Goal: Information Seeking & Learning: Learn about a topic

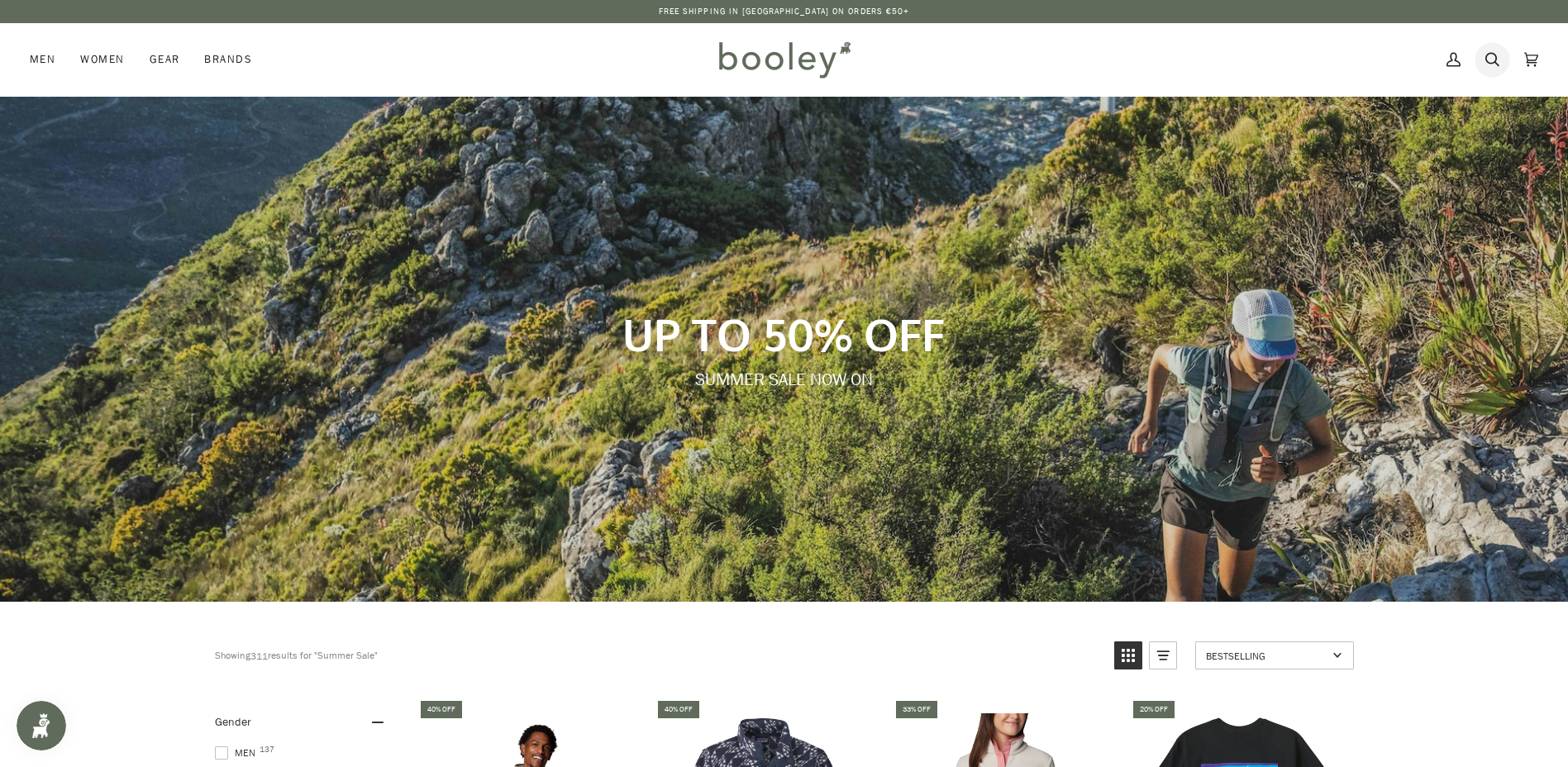
click at [1489, 60] on icon at bounding box center [1492, 59] width 14 height 25
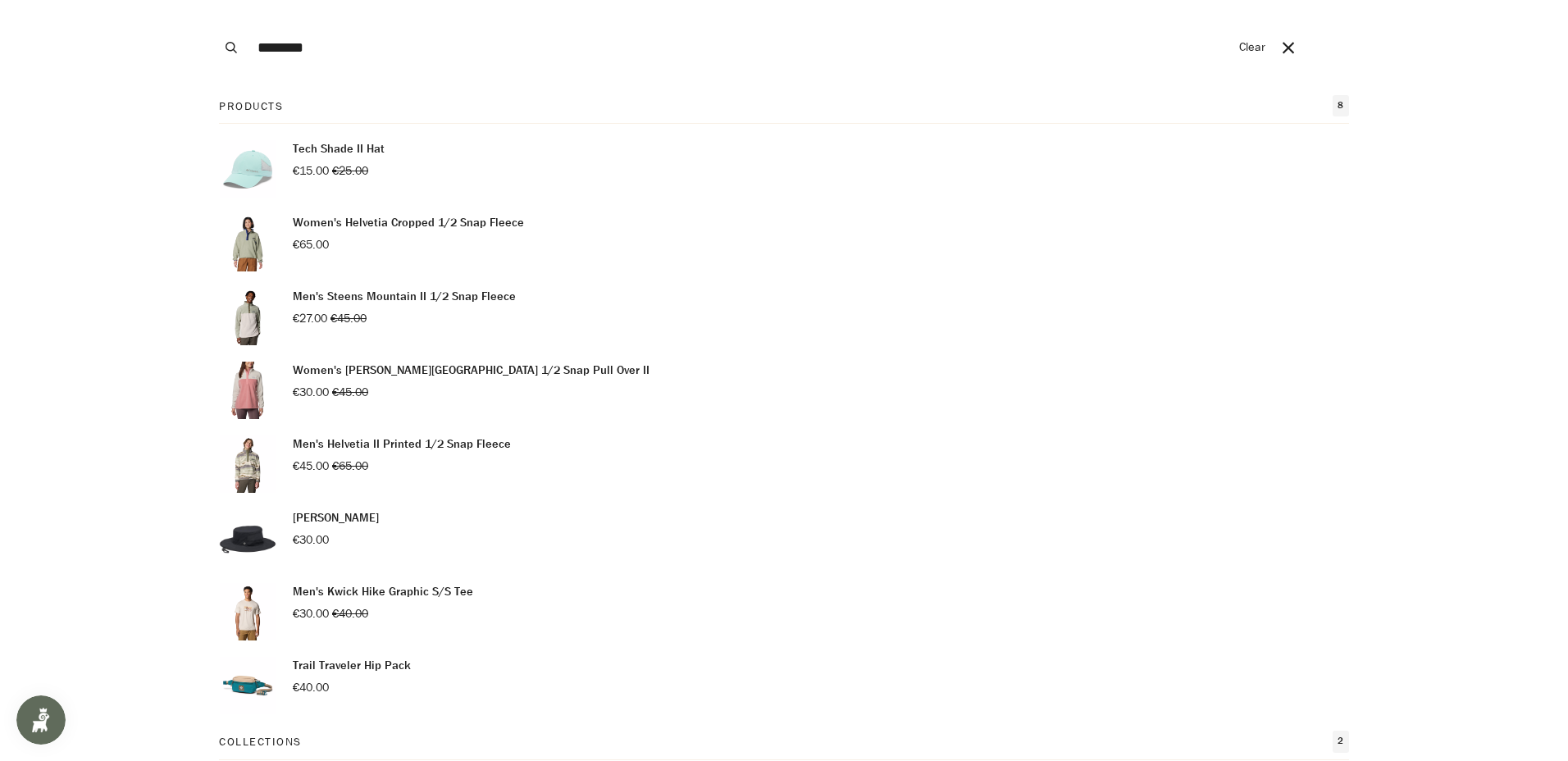
type input "********"
click at [213, 0] on button "Search" at bounding box center [230, 47] width 36 height 95
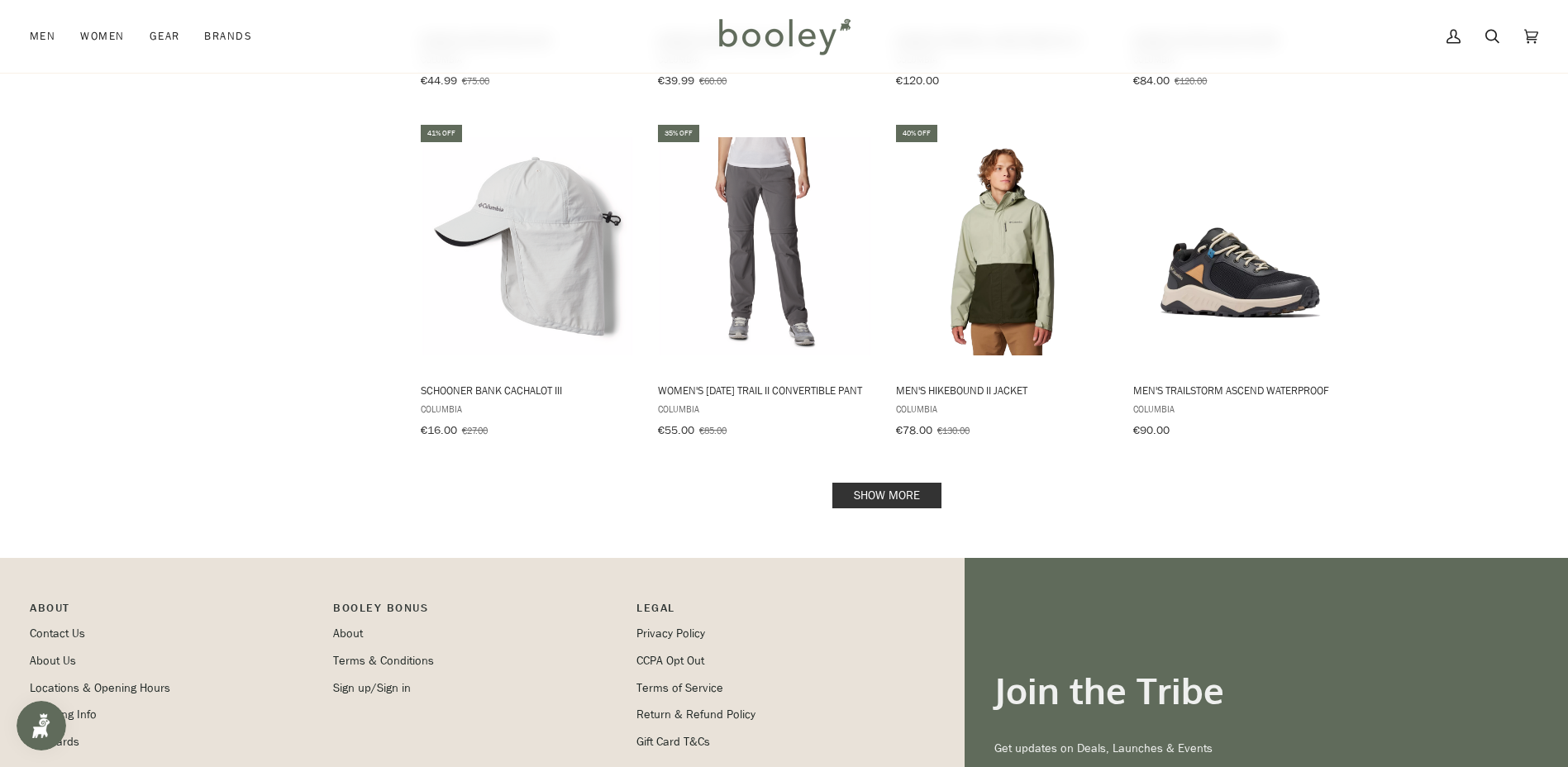
scroll to position [1653, 0]
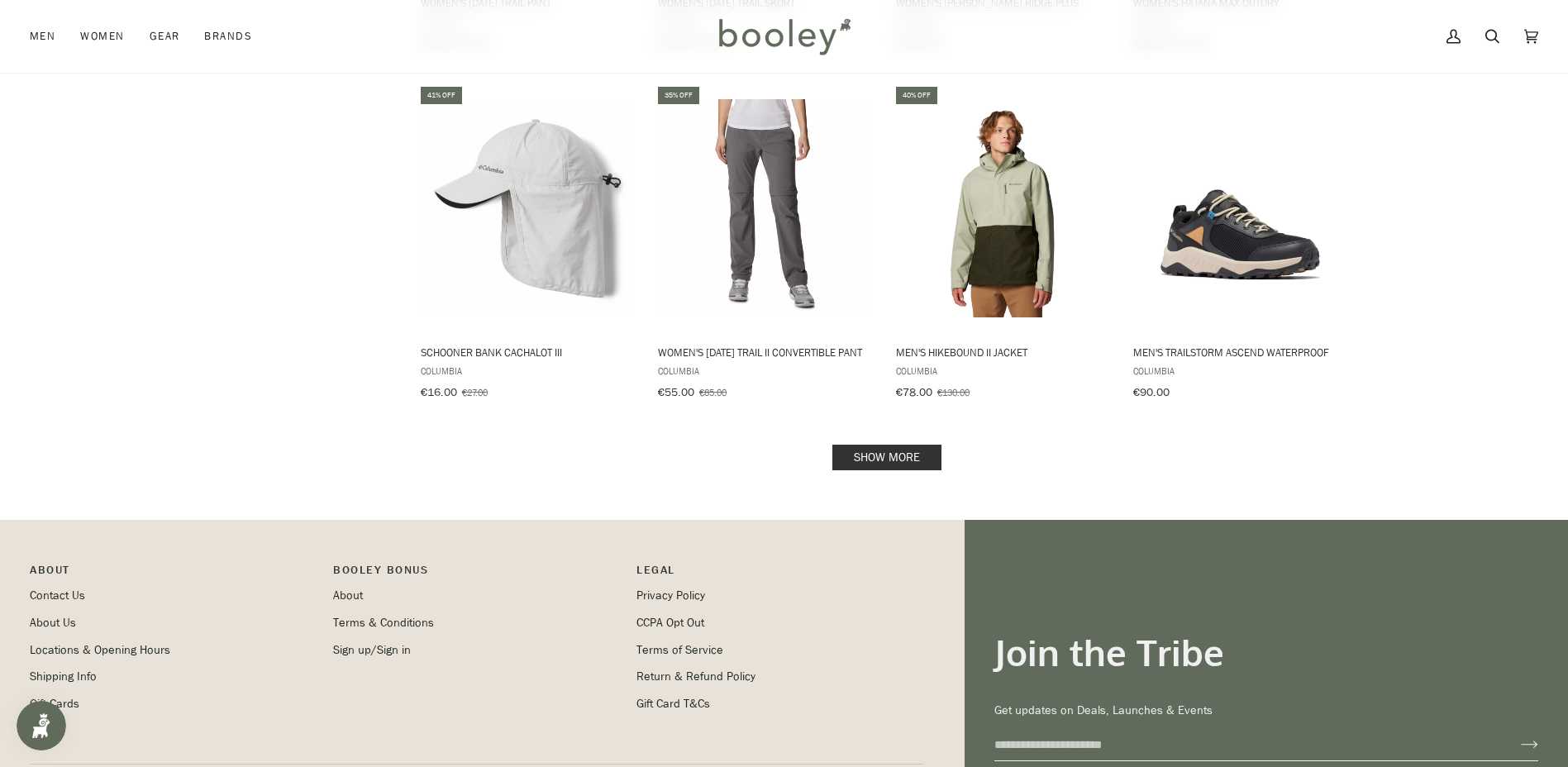
click at [866, 464] on link "Show more" at bounding box center [886, 458] width 109 height 26
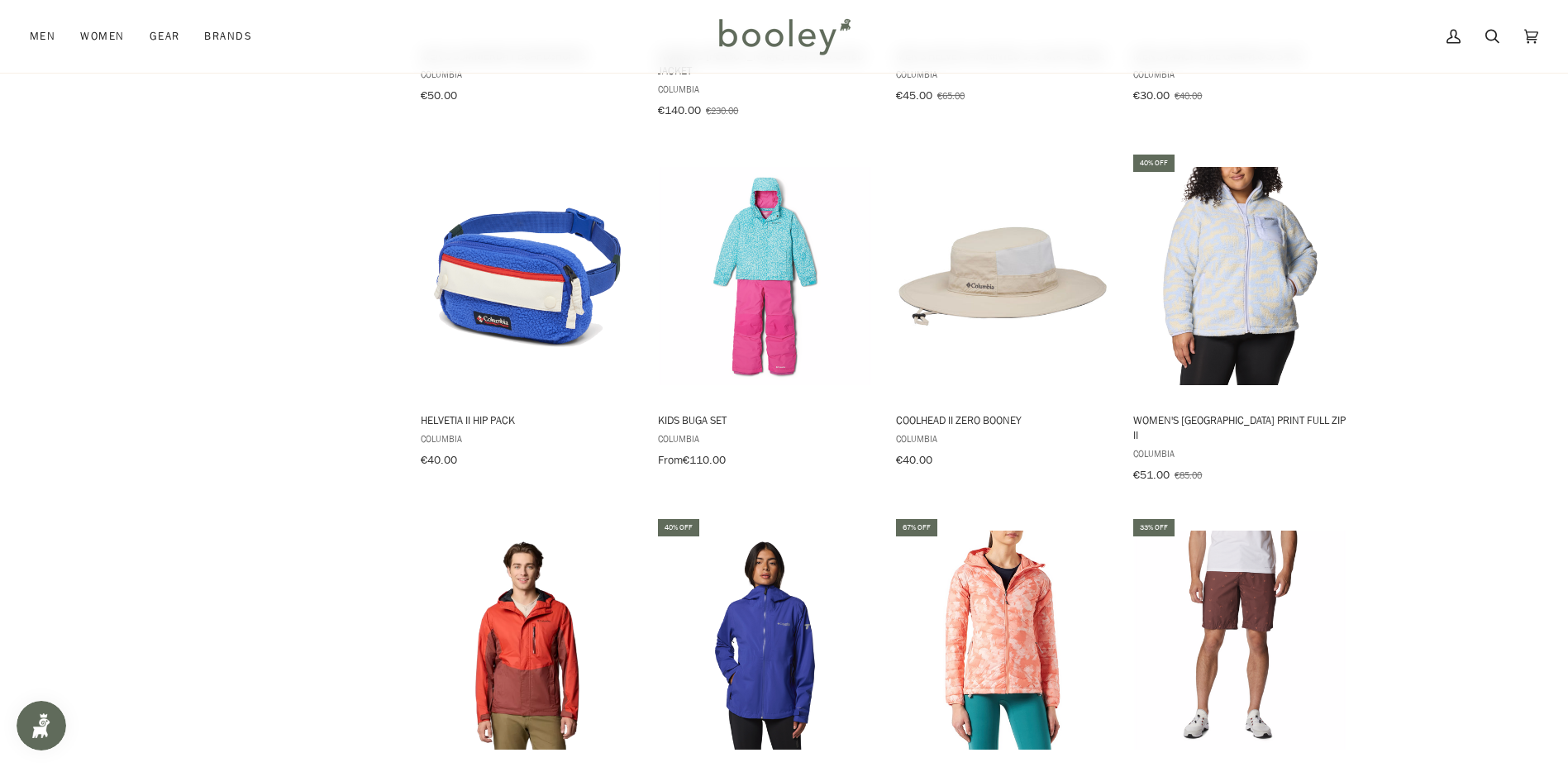
scroll to position [3305, 0]
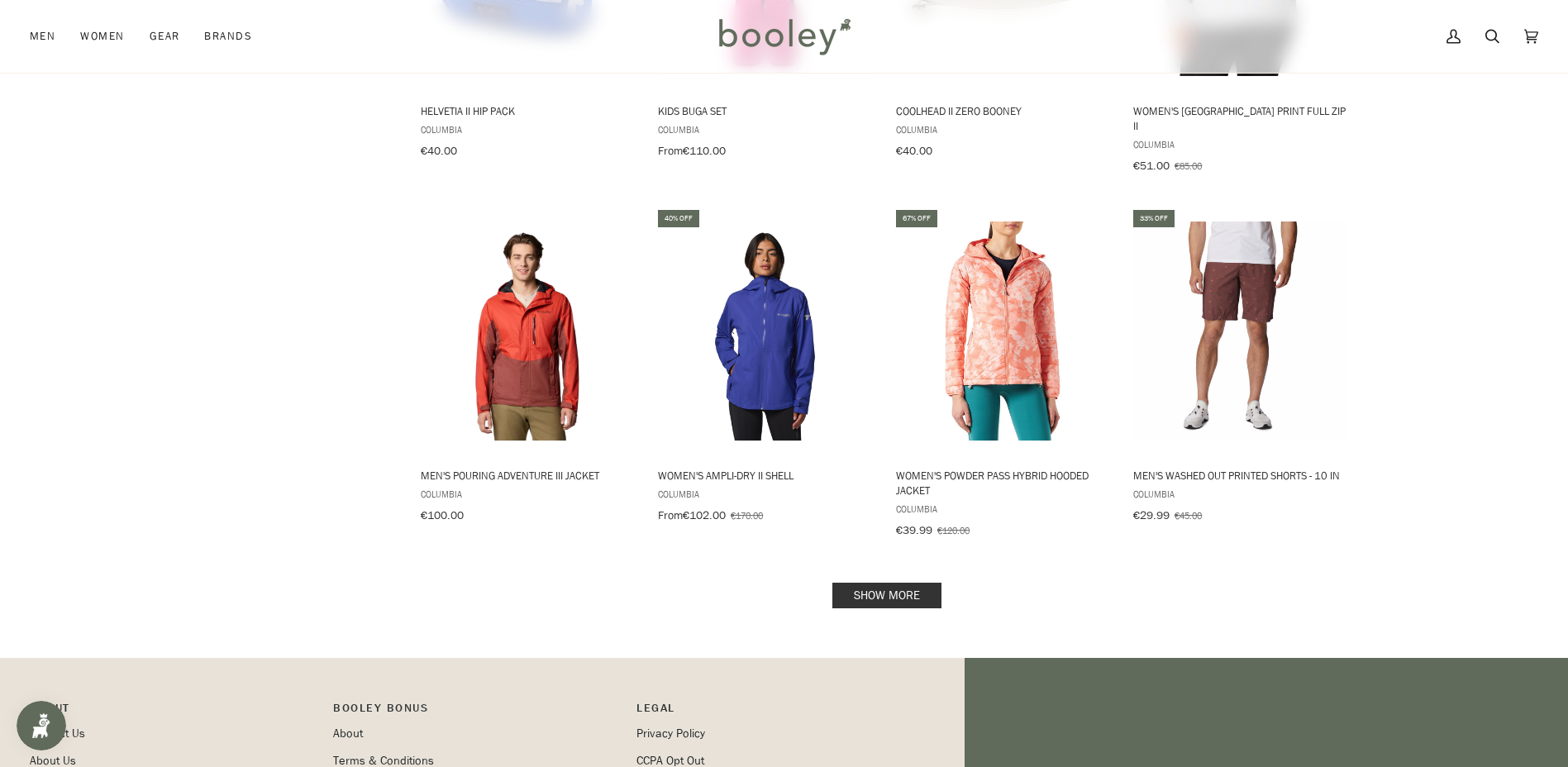
click at [881, 582] on link "Show more" at bounding box center [886, 595] width 109 height 26
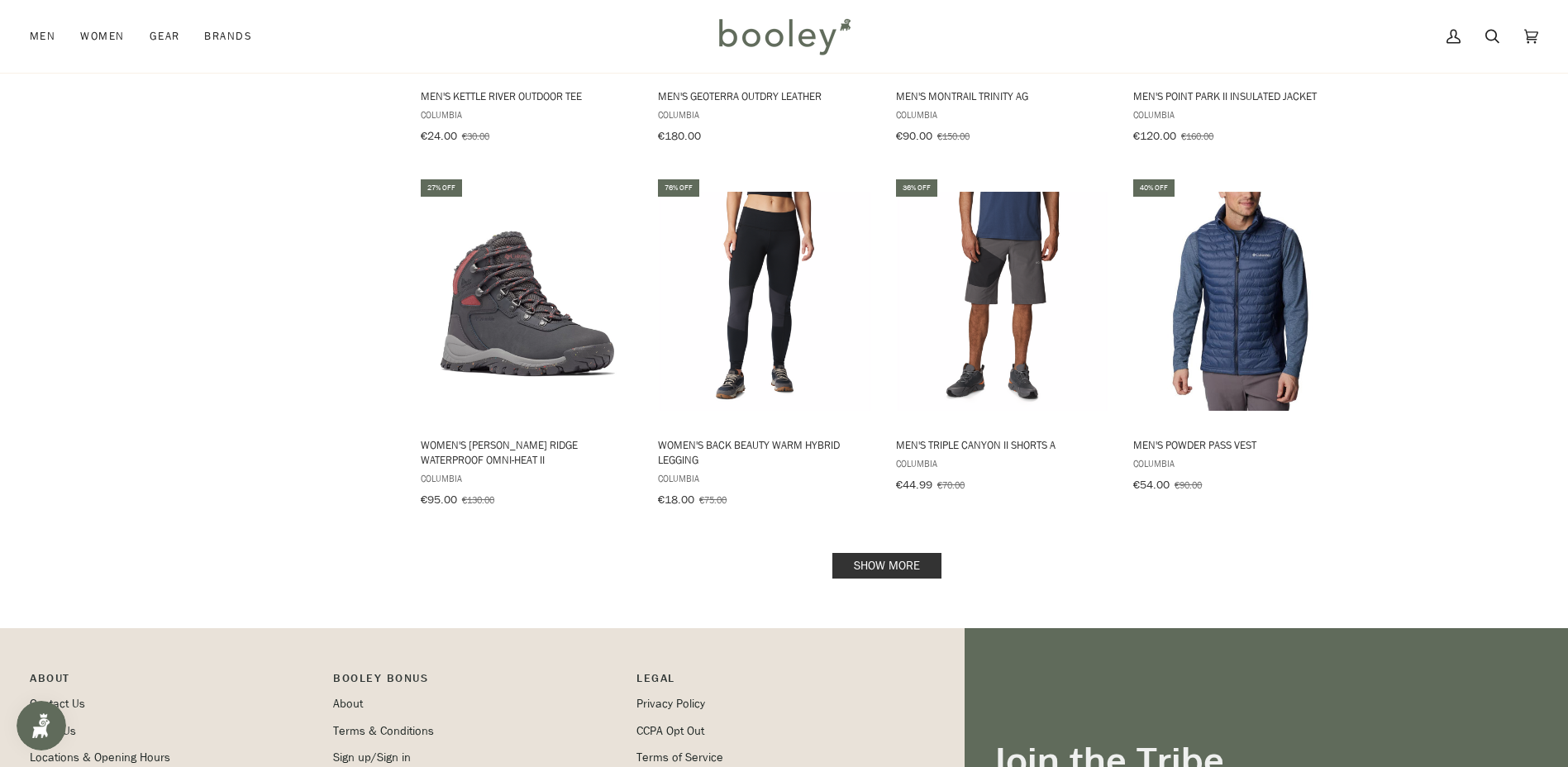
scroll to position [5288, 0]
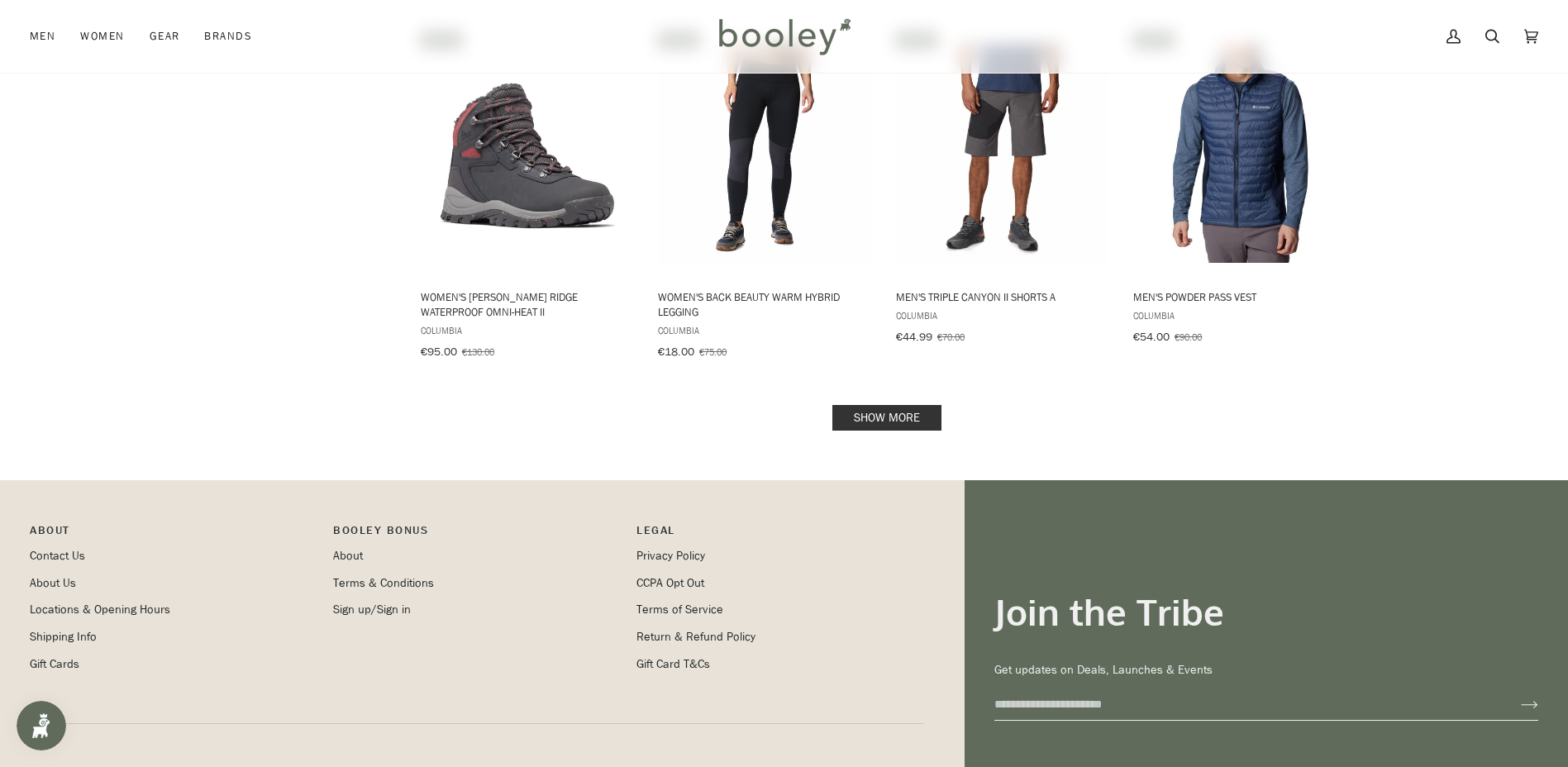
click at [887, 405] on link "Show more" at bounding box center [886, 418] width 109 height 26
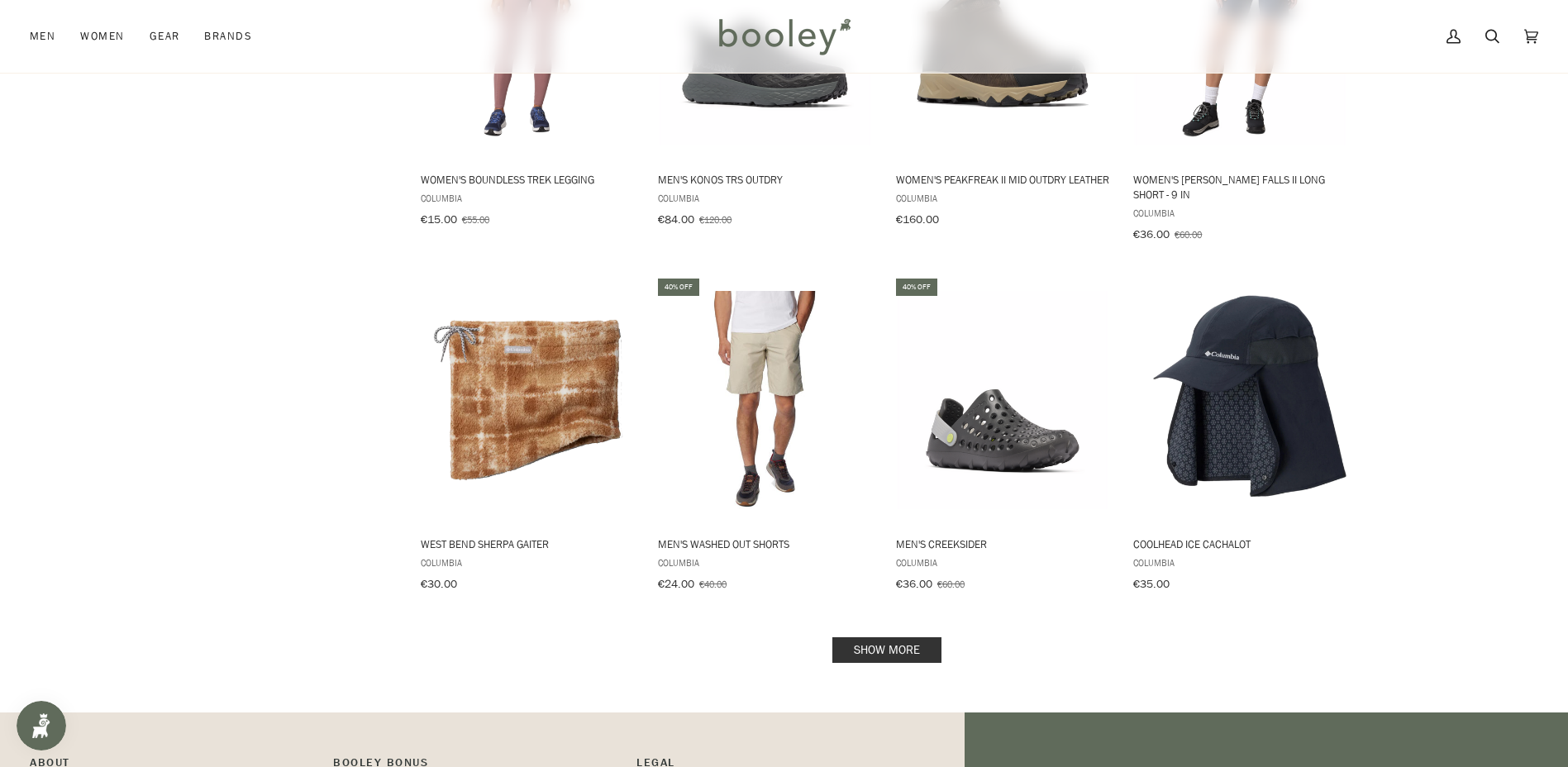
scroll to position [6940, 0]
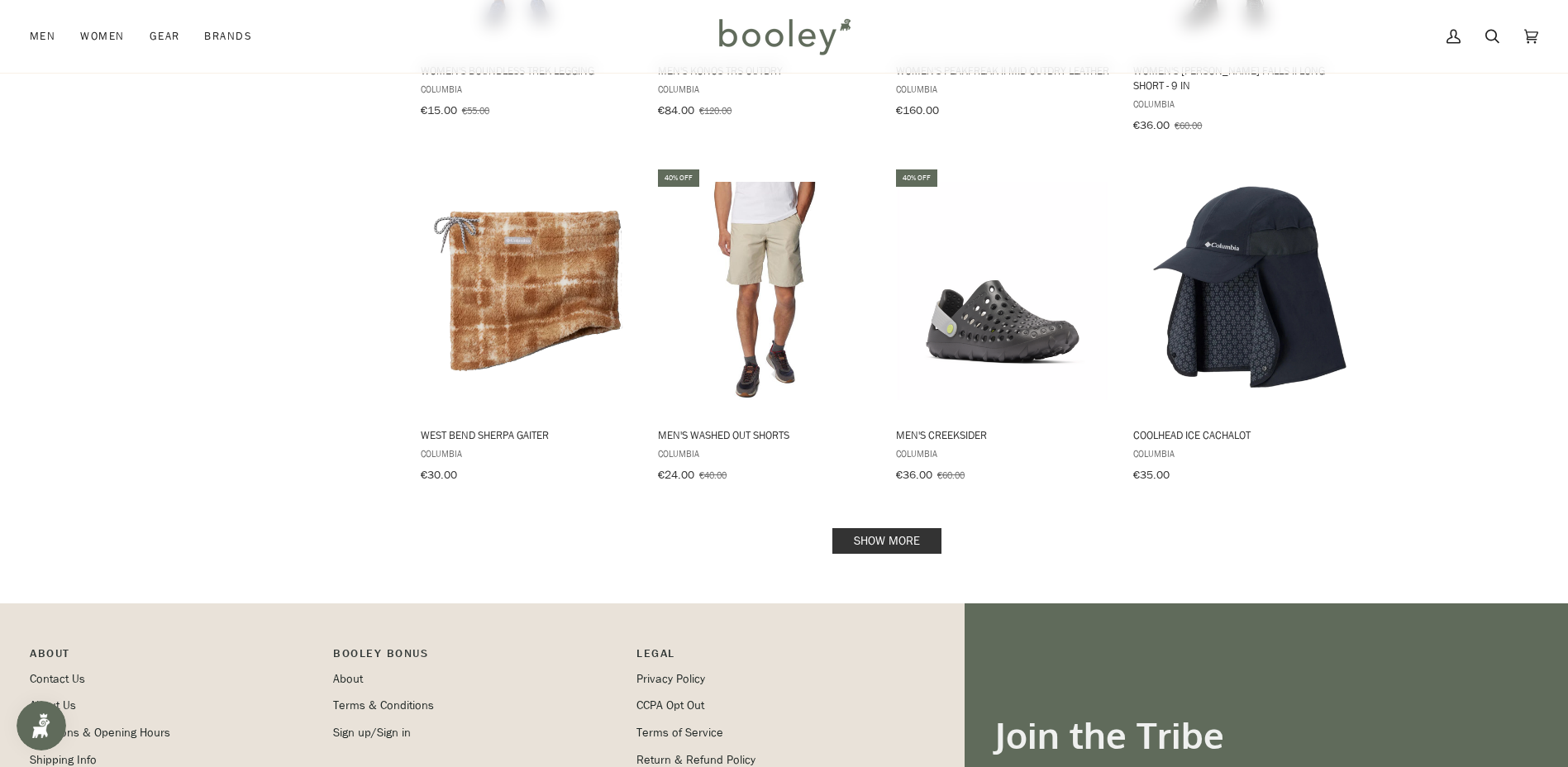
click at [891, 528] on link "Show more" at bounding box center [886, 541] width 109 height 26
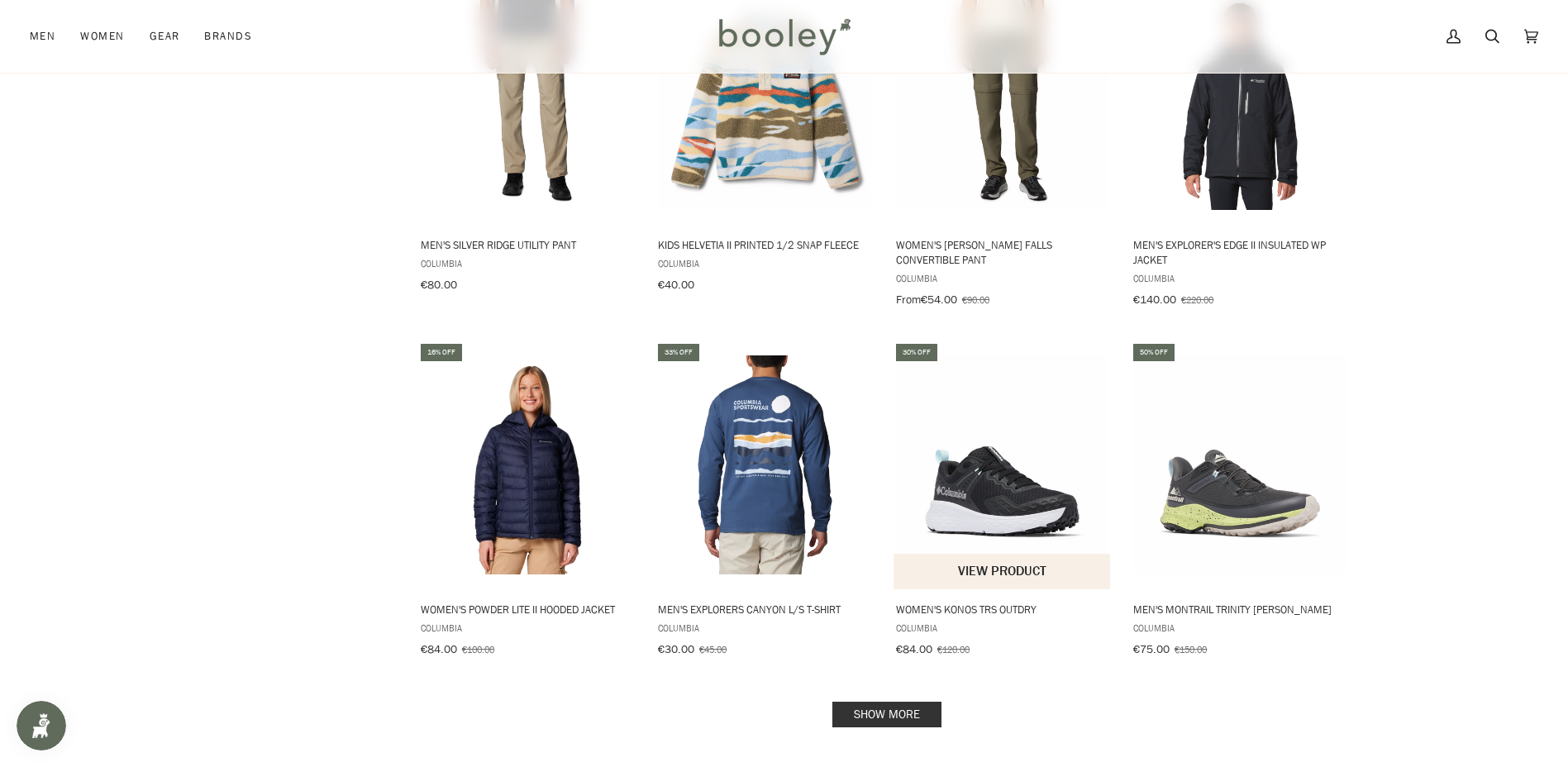
scroll to position [8593, 0]
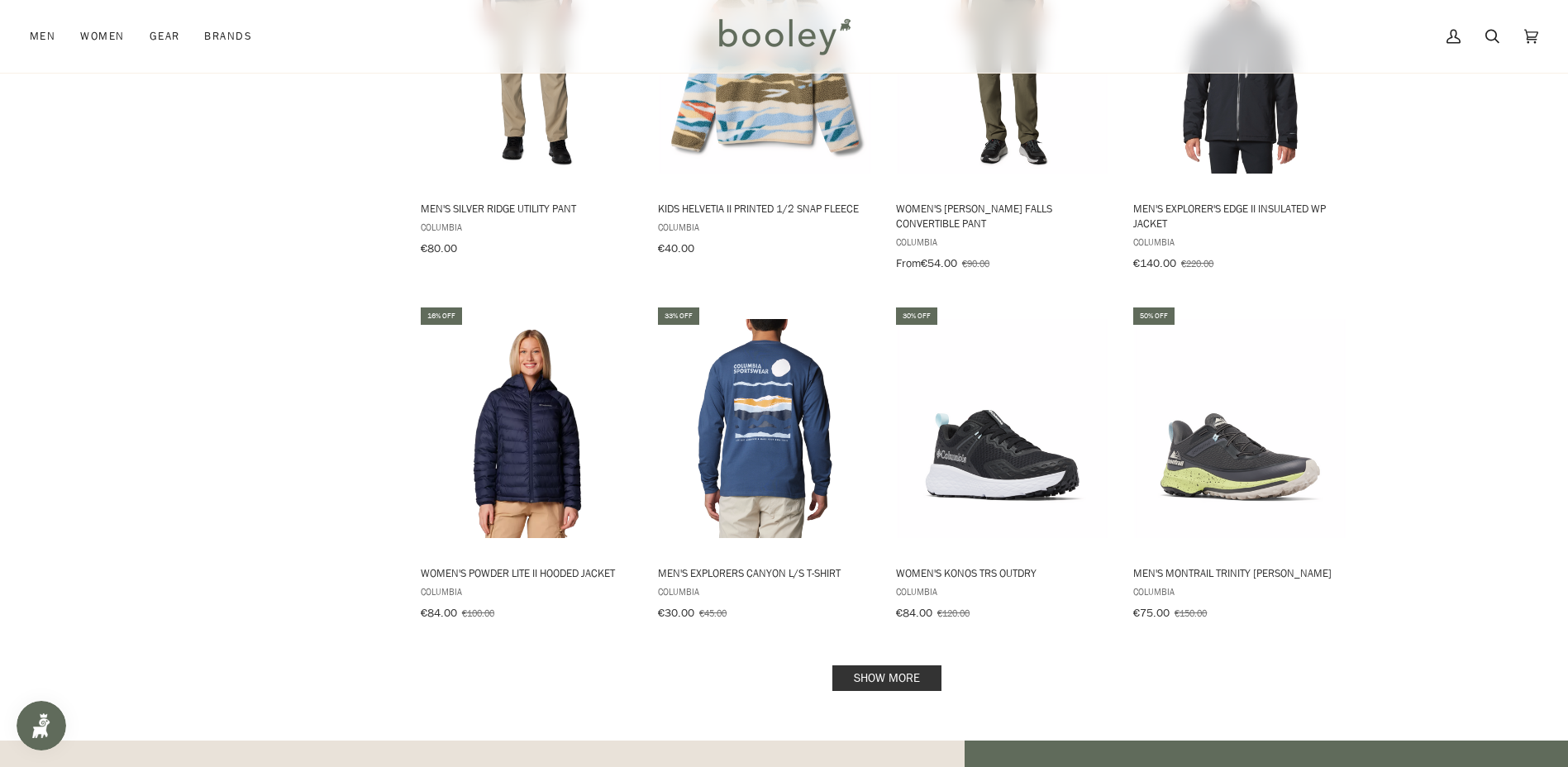
click at [874, 665] on link "Show more" at bounding box center [886, 678] width 109 height 26
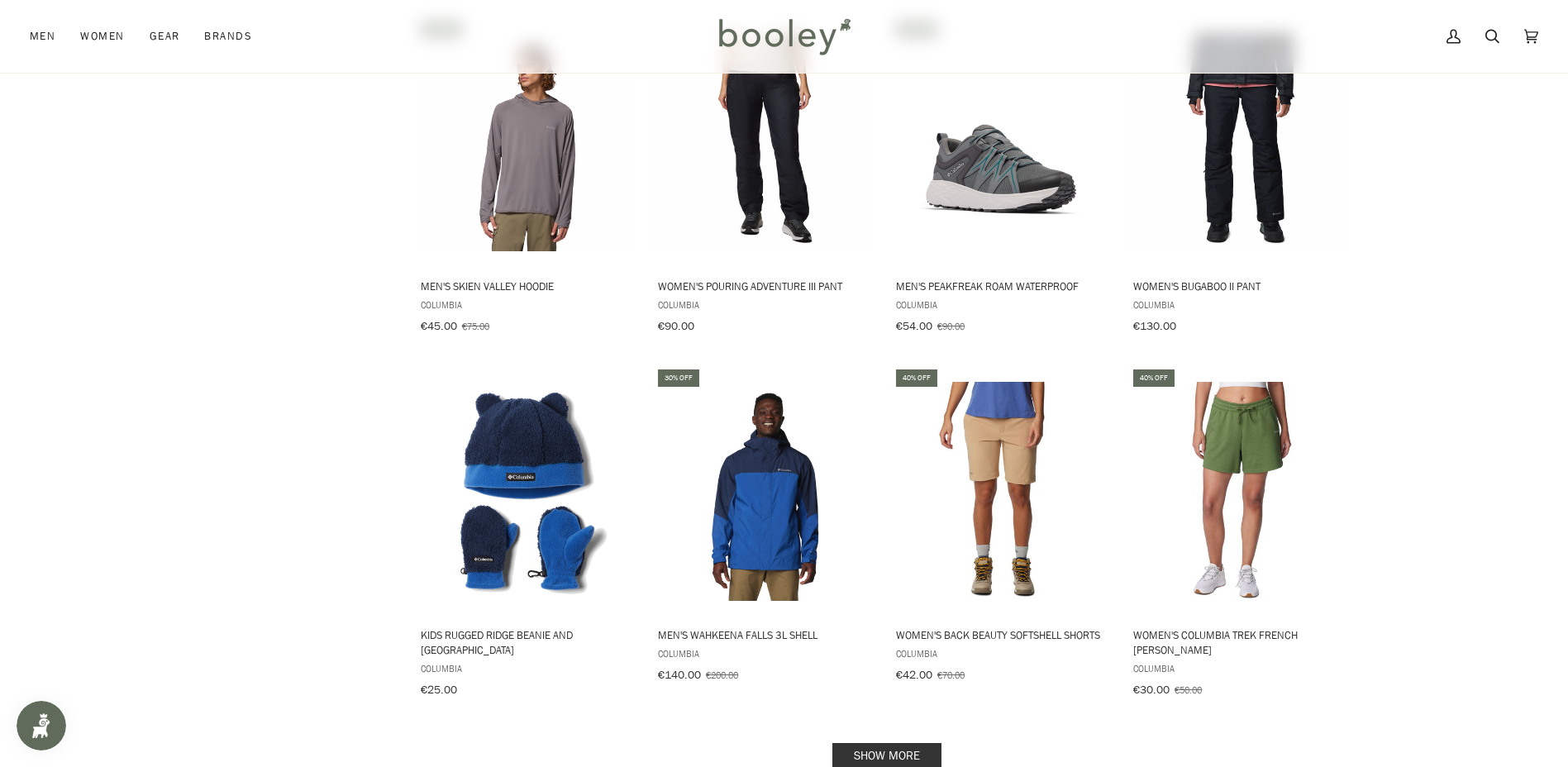
scroll to position [10658, 0]
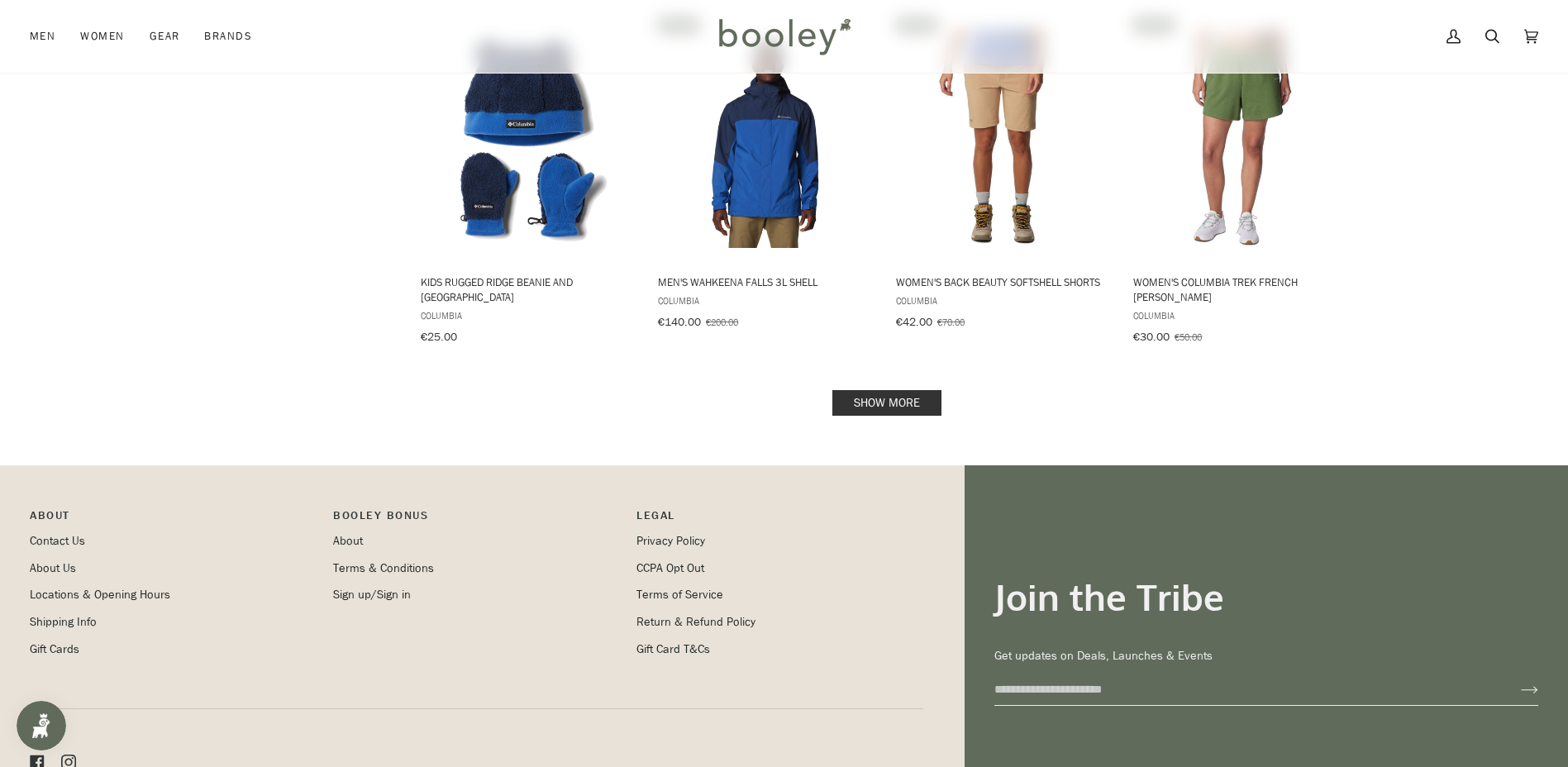
click at [883, 390] on link "Show more" at bounding box center [886, 403] width 109 height 26
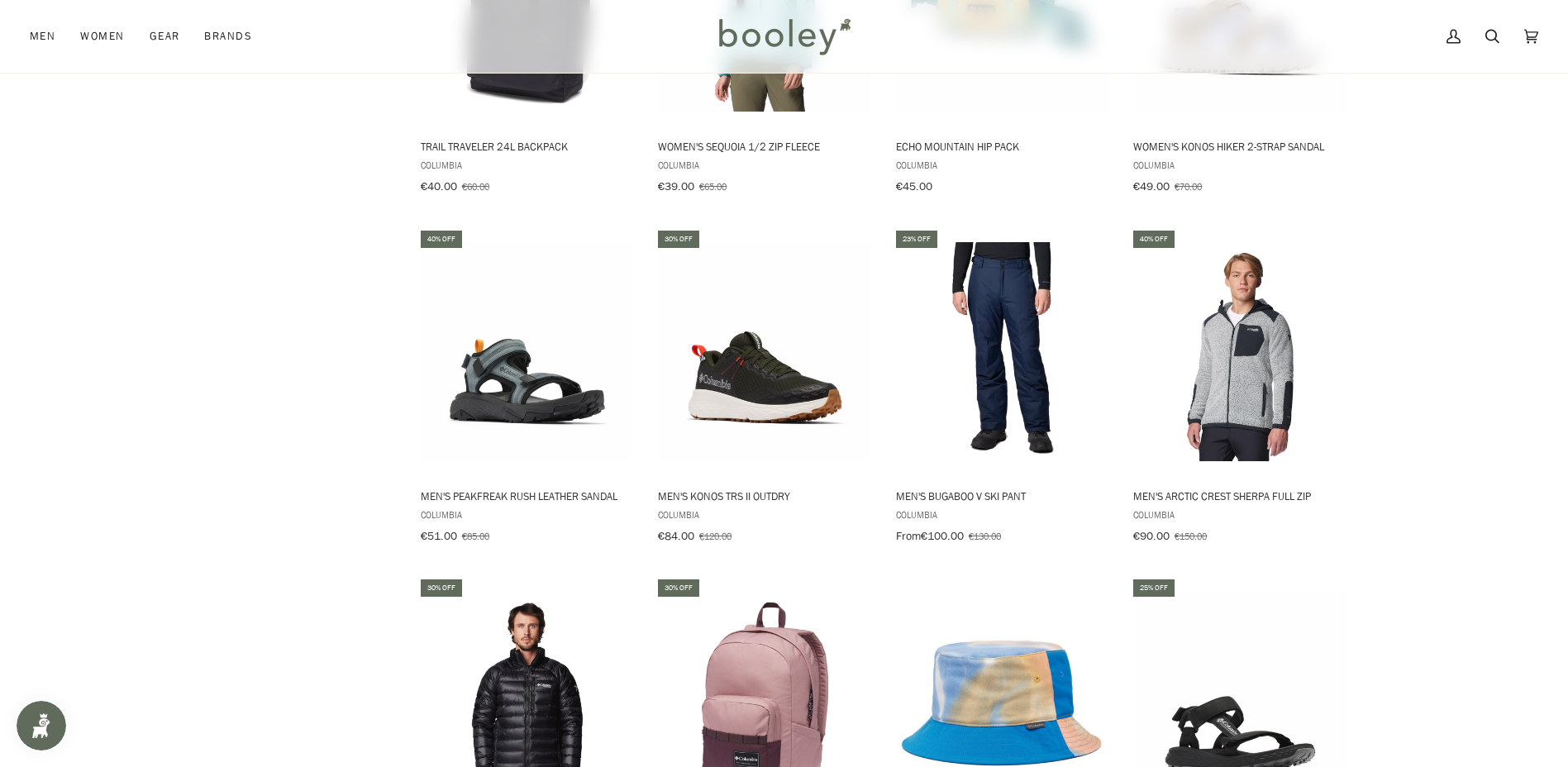
scroll to position [12144, 0]
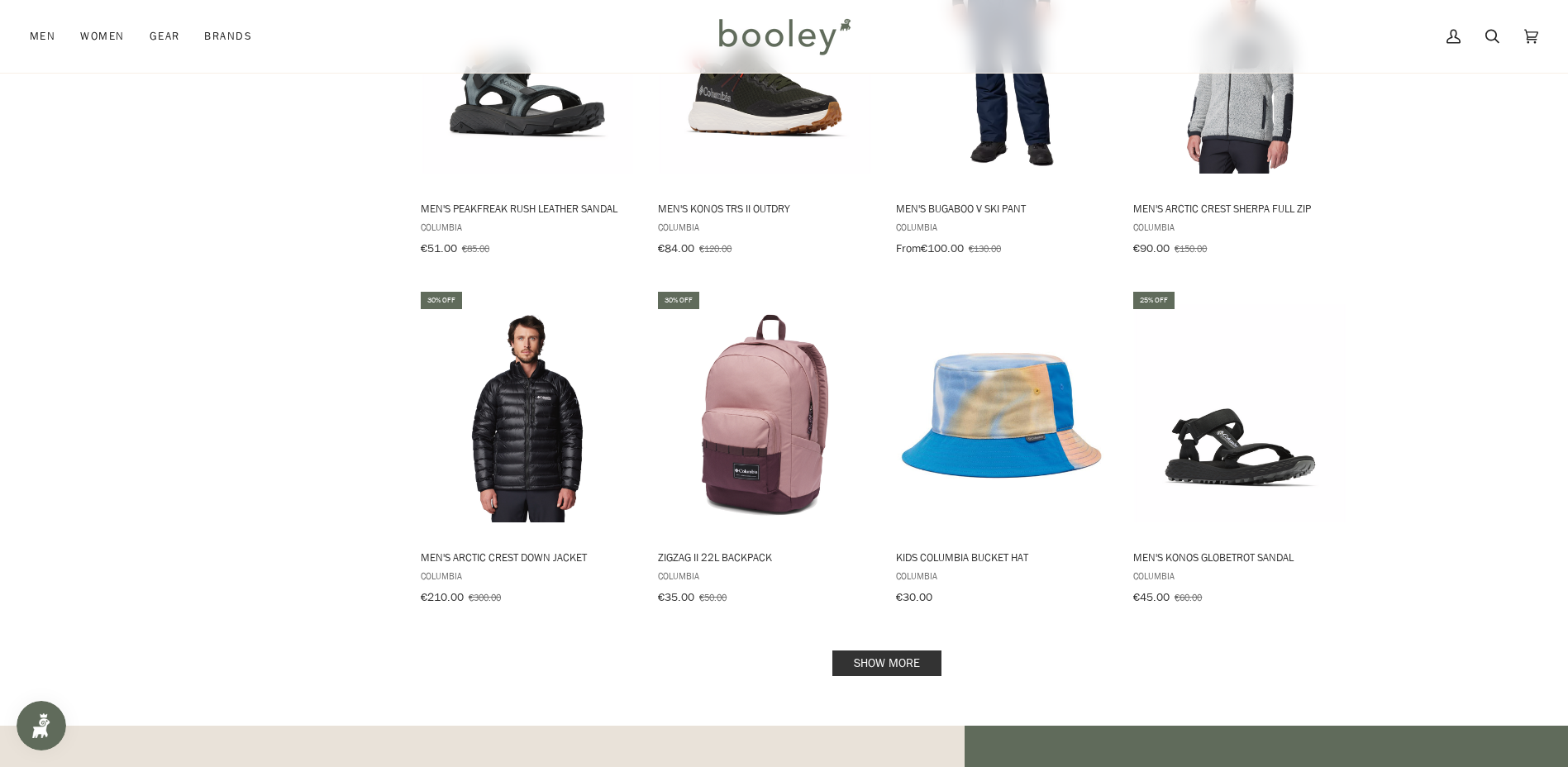
click at [873, 650] on link "Show more" at bounding box center [886, 663] width 109 height 26
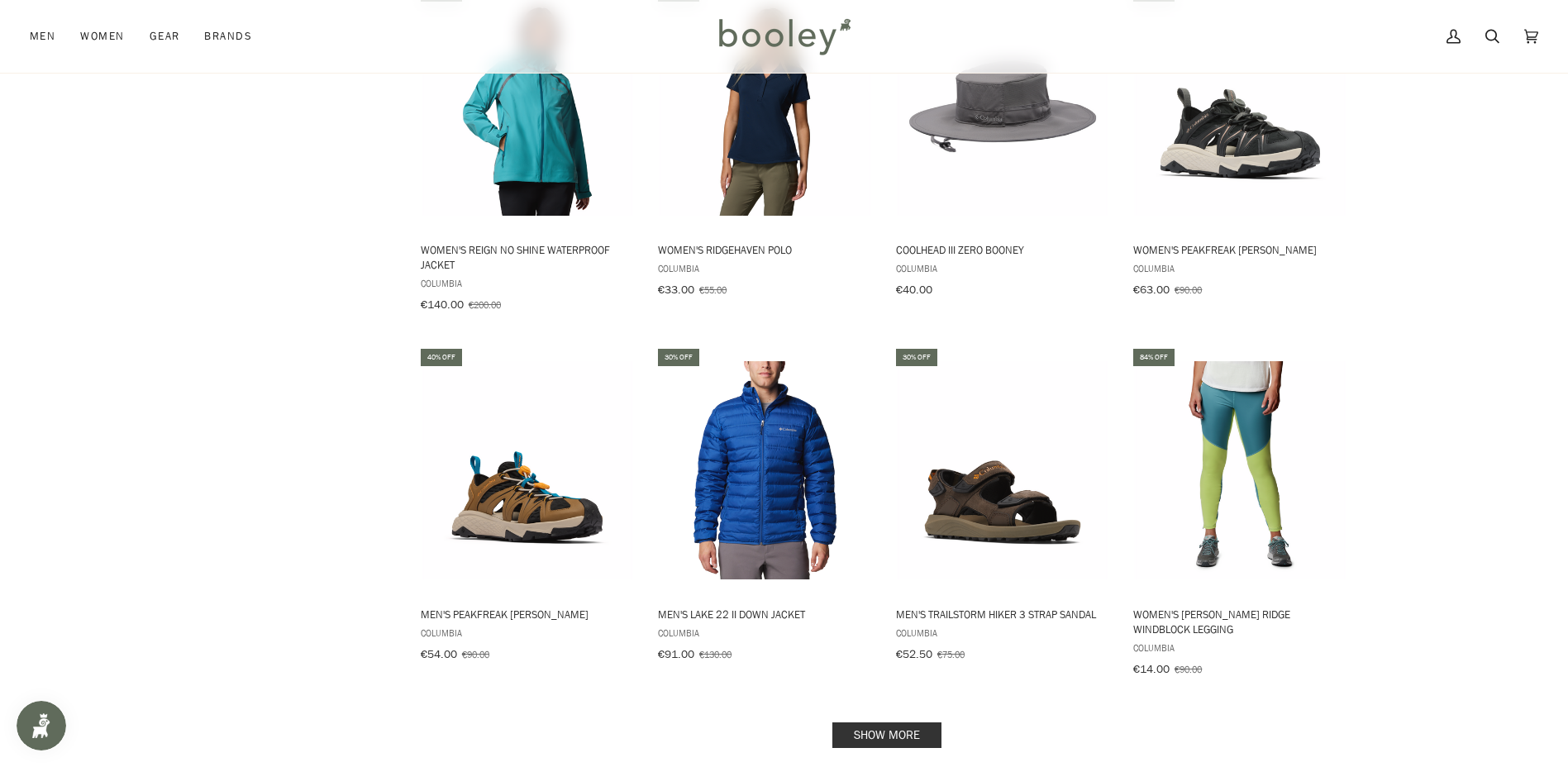
scroll to position [14126, 0]
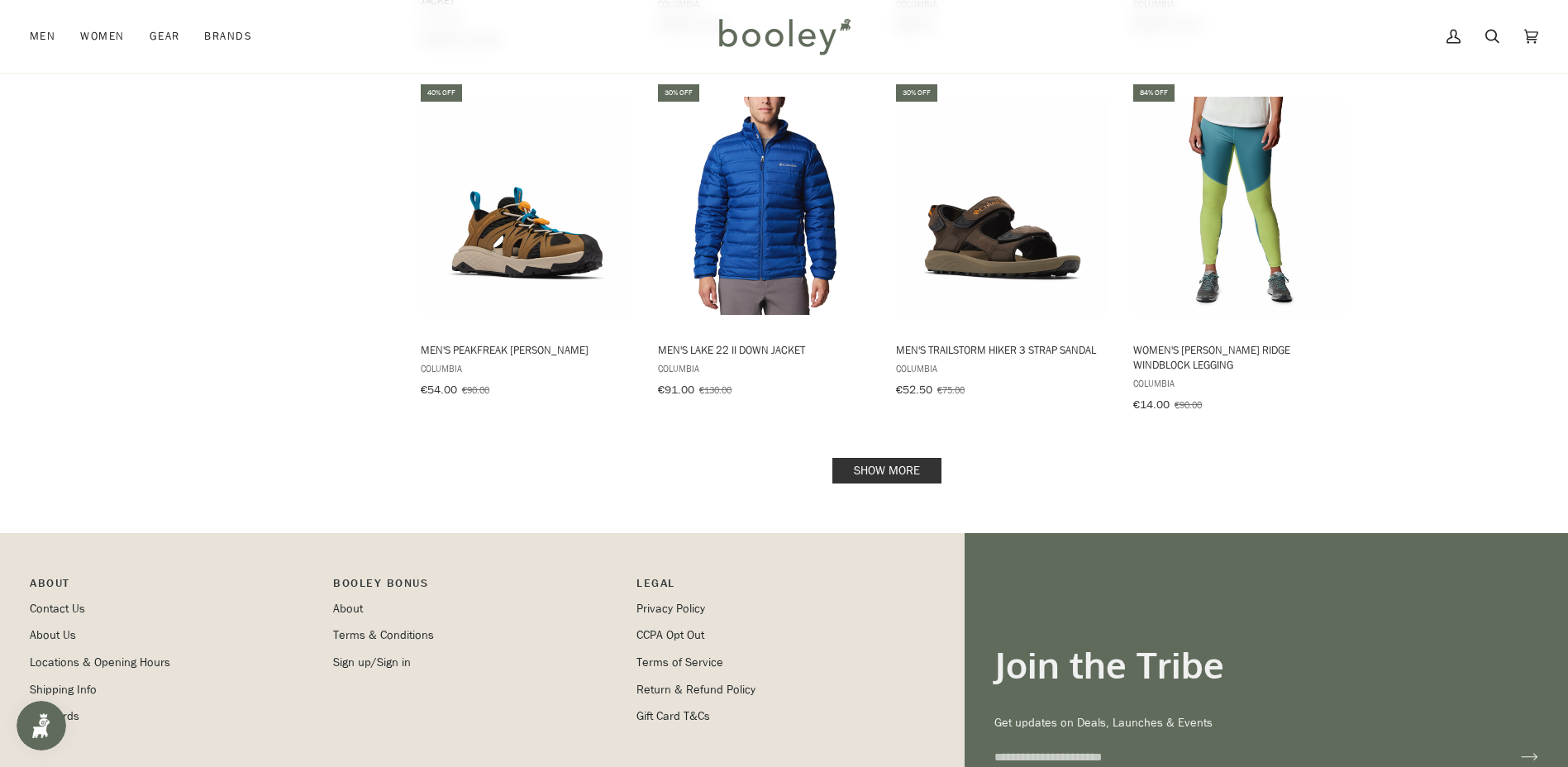
click at [896, 458] on link "Show more" at bounding box center [886, 471] width 109 height 26
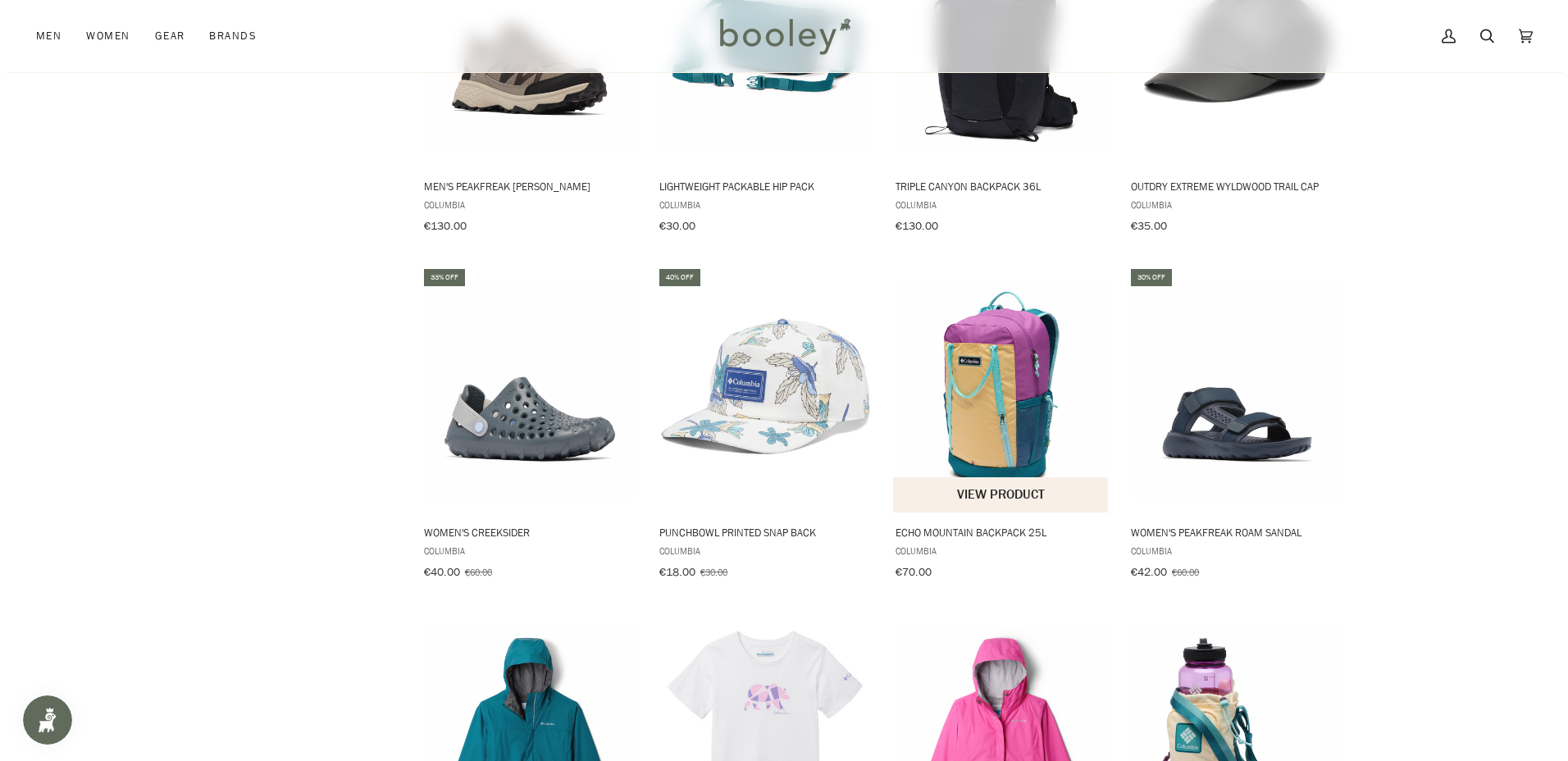
scroll to position [15738, 0]
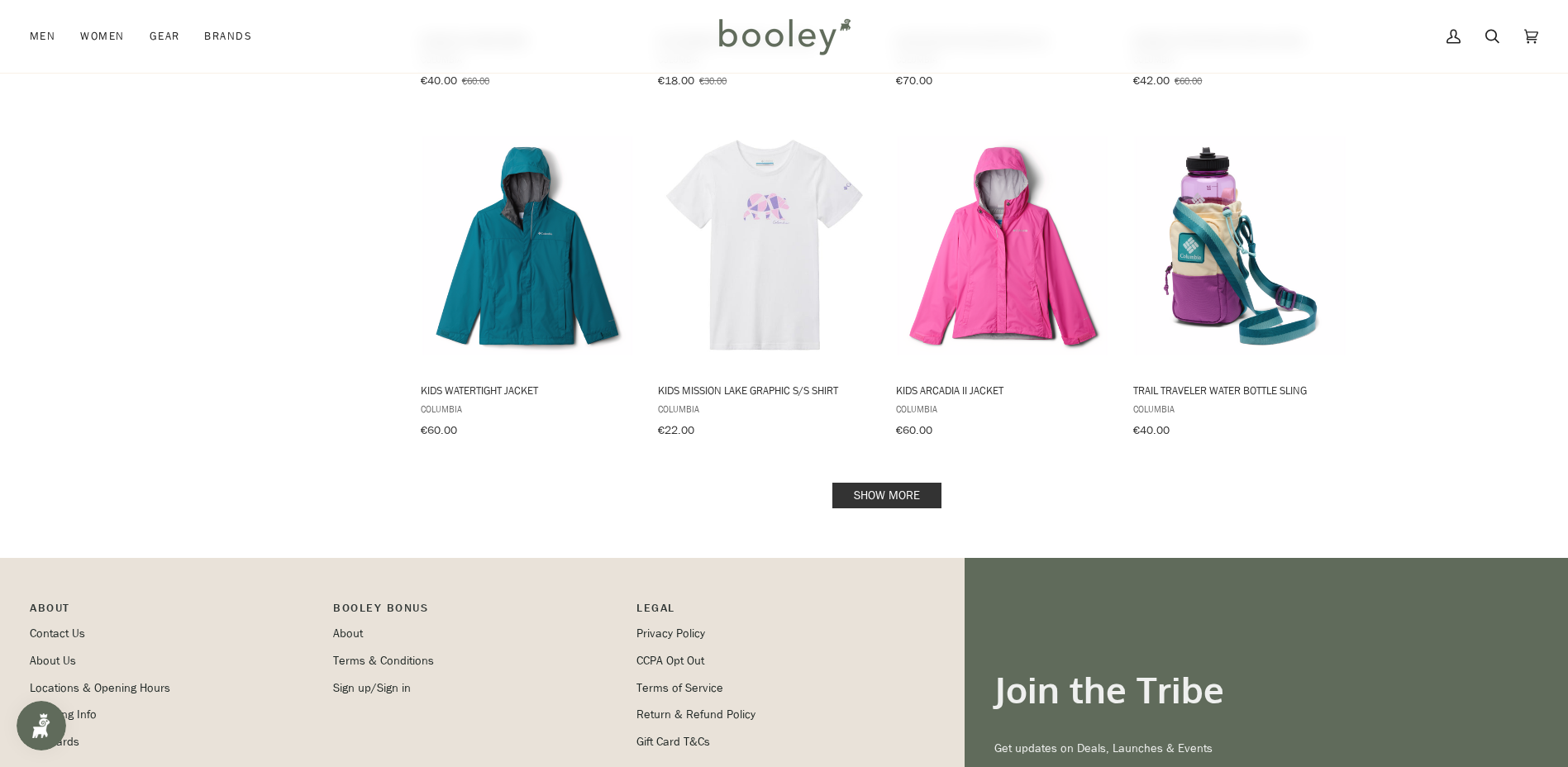
click at [896, 483] on link "Show more" at bounding box center [886, 496] width 109 height 26
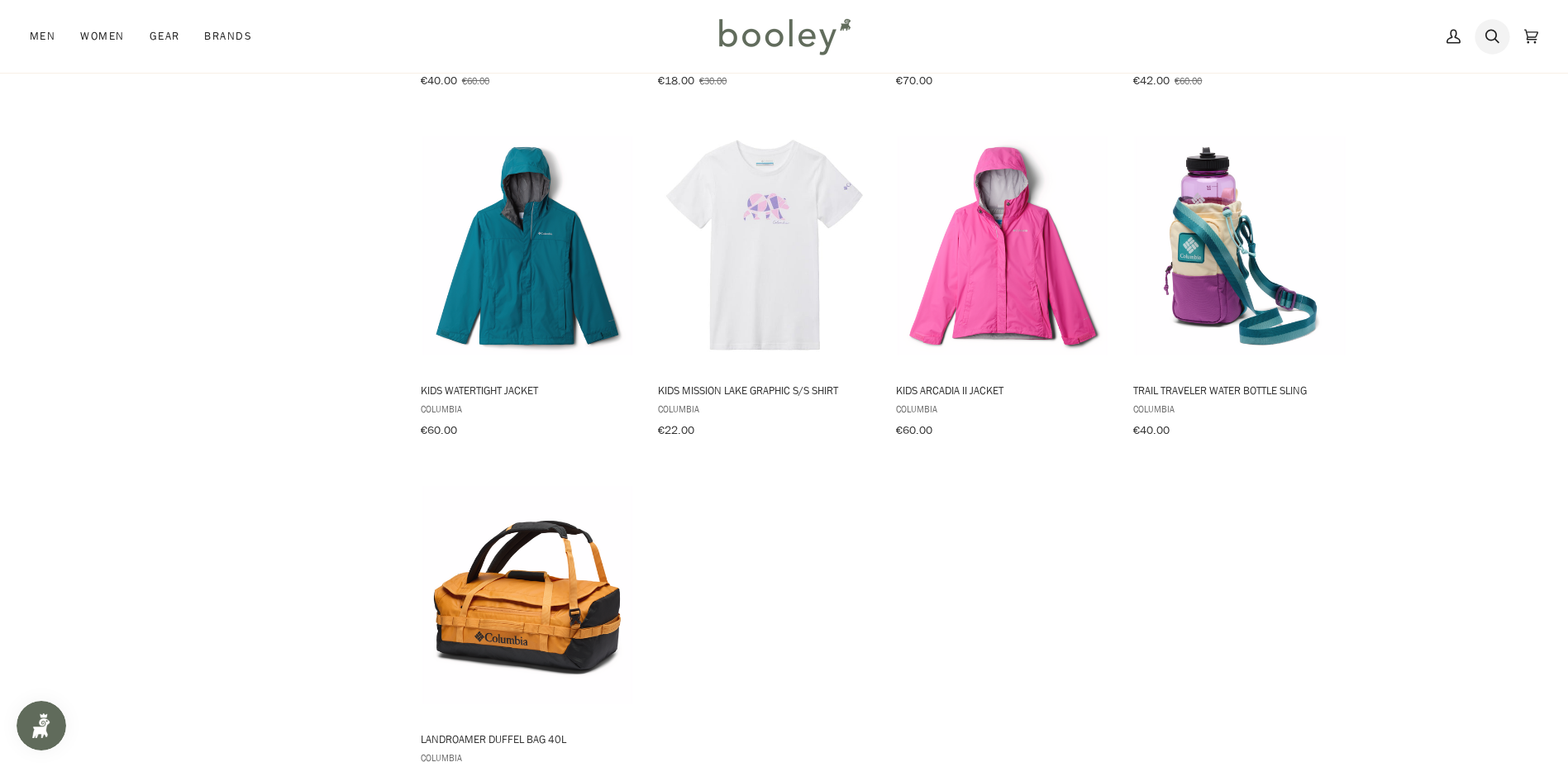
click at [1491, 34] on icon at bounding box center [1492, 36] width 14 height 25
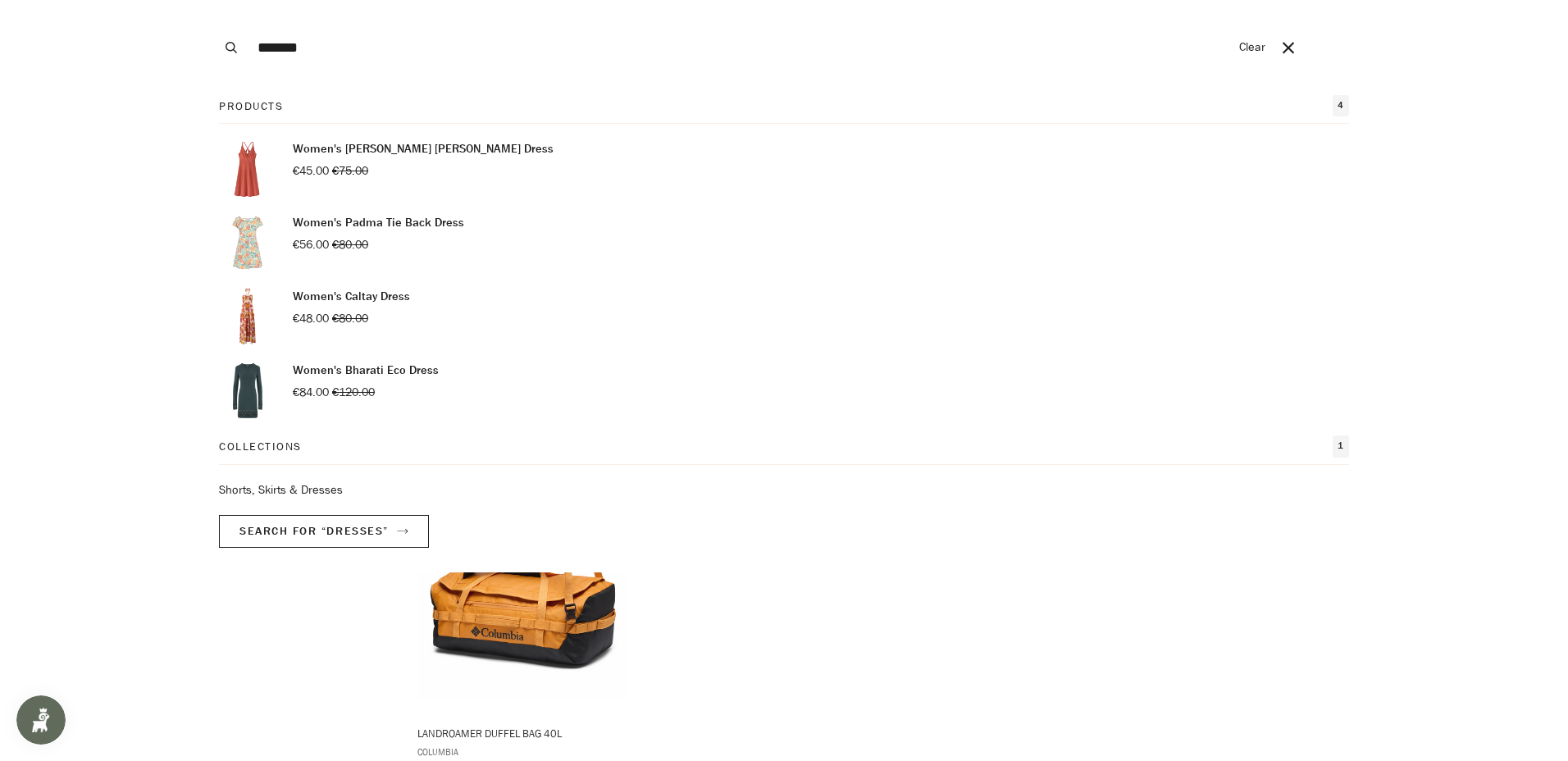
type input "*******"
click at [213, 0] on button "Search" at bounding box center [230, 47] width 36 height 95
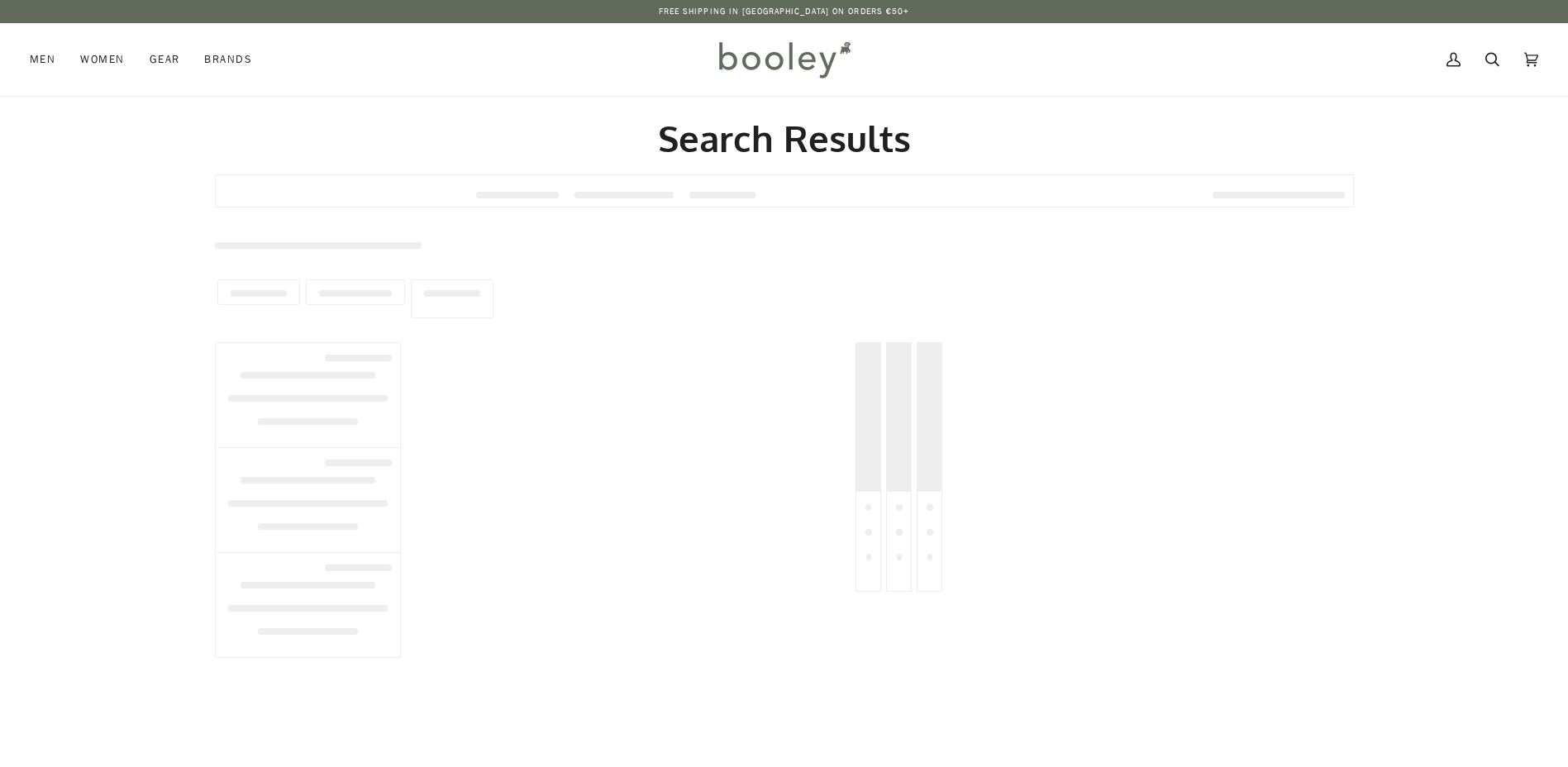
type input "*******"
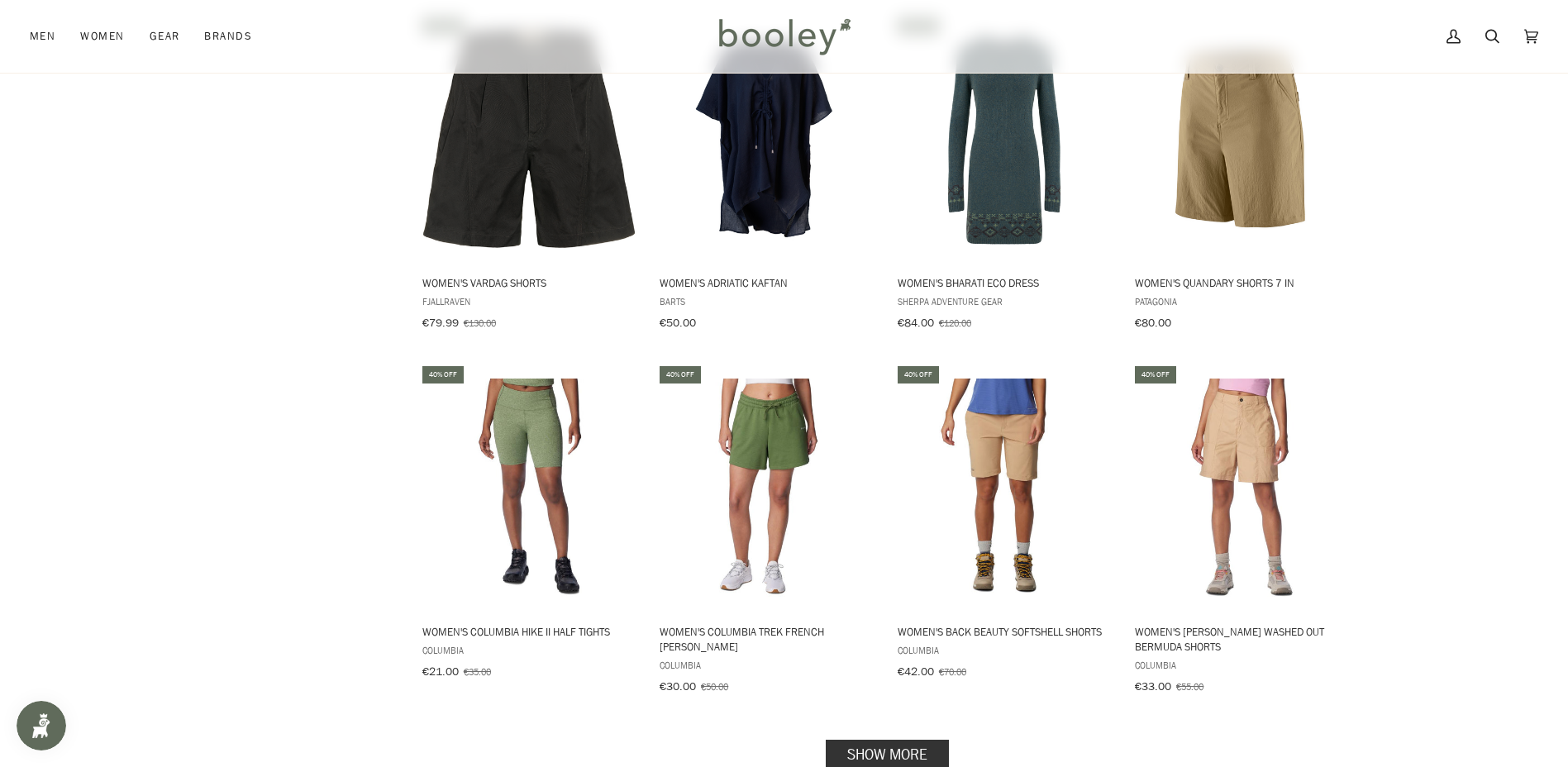
scroll to position [1736, 0]
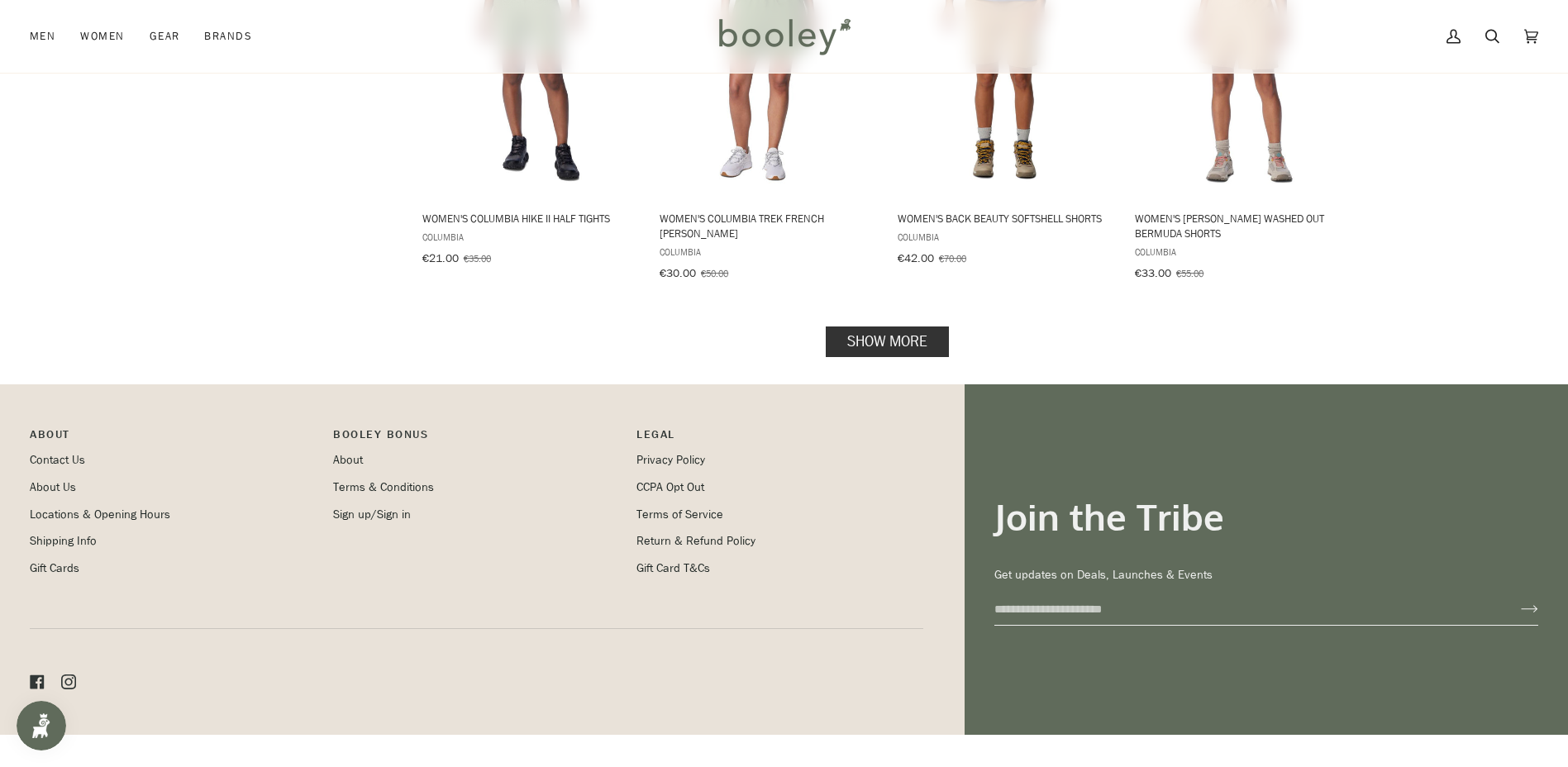
click at [848, 326] on link "Show more" at bounding box center [887, 341] width 124 height 31
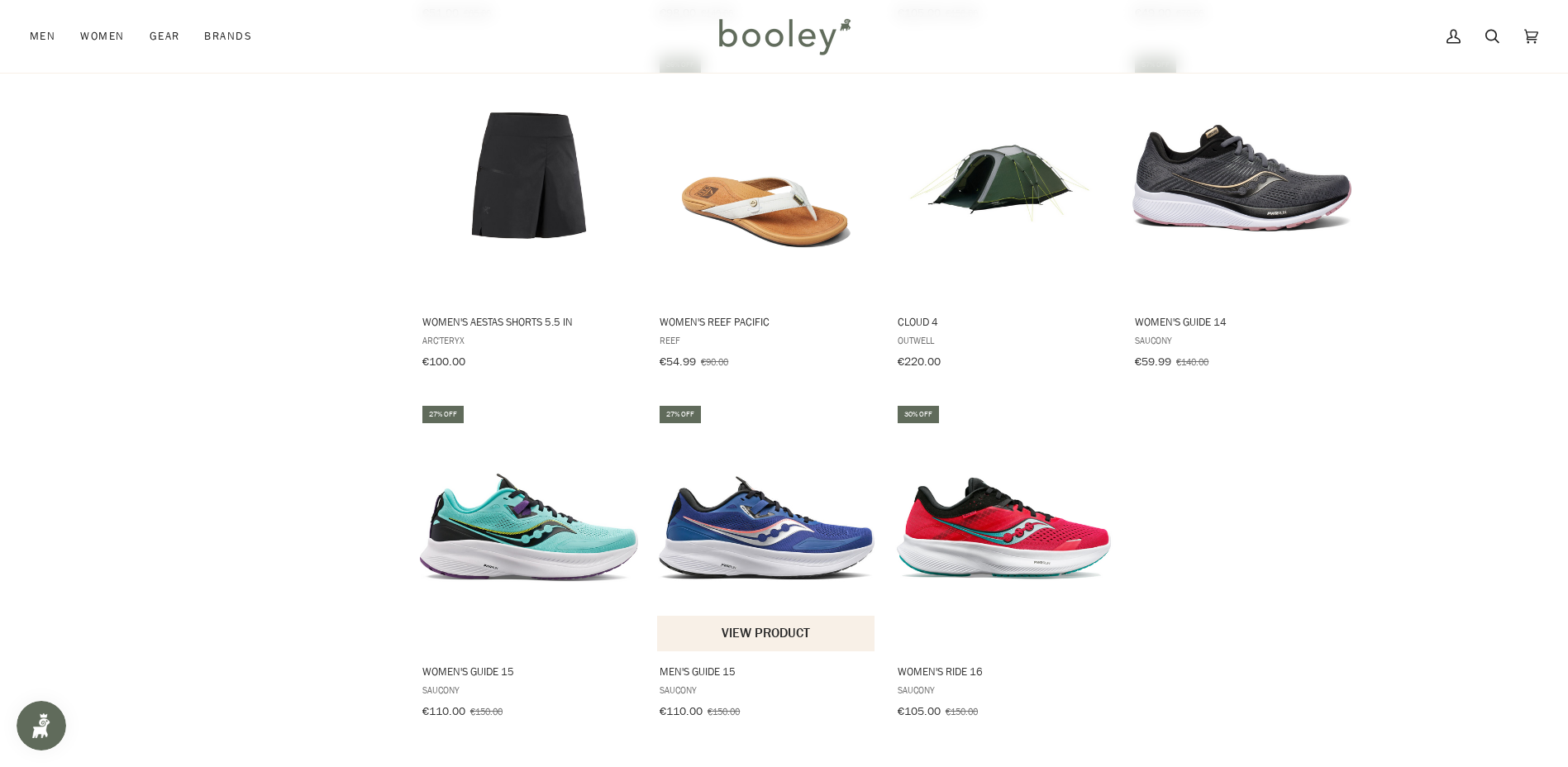
scroll to position [3295, 0]
